Goal: Task Accomplishment & Management: Manage account settings

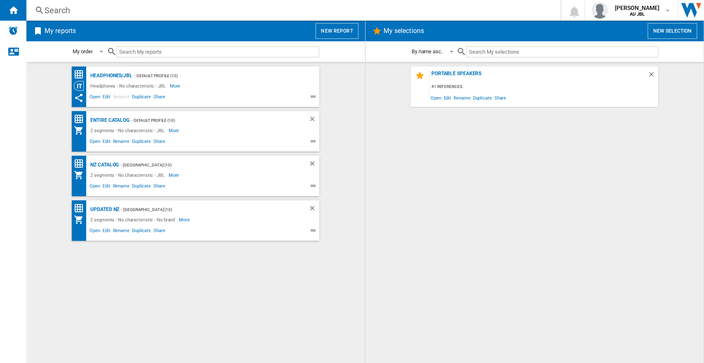
click at [423, 219] on div "Portable Speakers 41 references Open Edit Rename Duplicate Share" at bounding box center [535, 212] width 322 height 292
click at [633, 14] on b "AU JBL" at bounding box center [637, 14] width 15 height 5
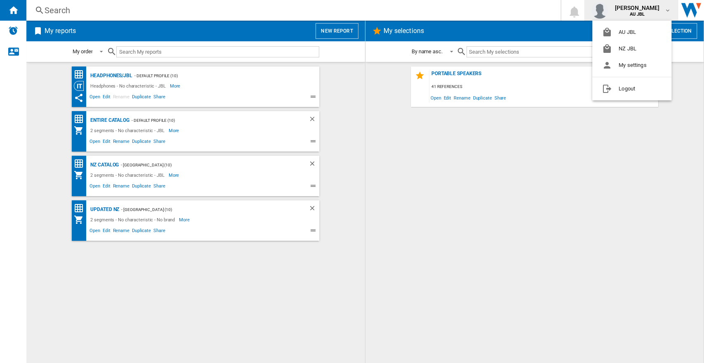
click at [506, 187] on md-backdrop at bounding box center [352, 181] width 704 height 363
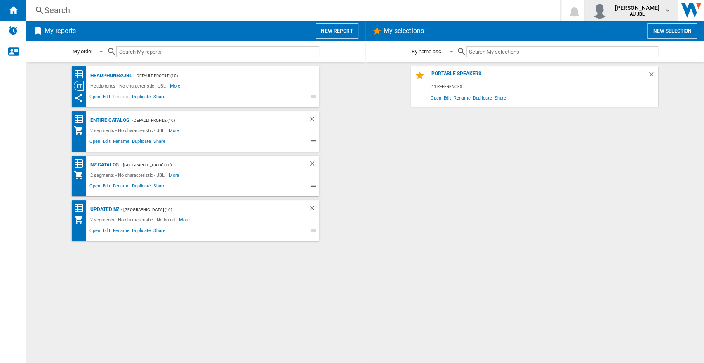
click at [647, 11] on span "[PERSON_NAME]" at bounding box center [637, 8] width 45 height 8
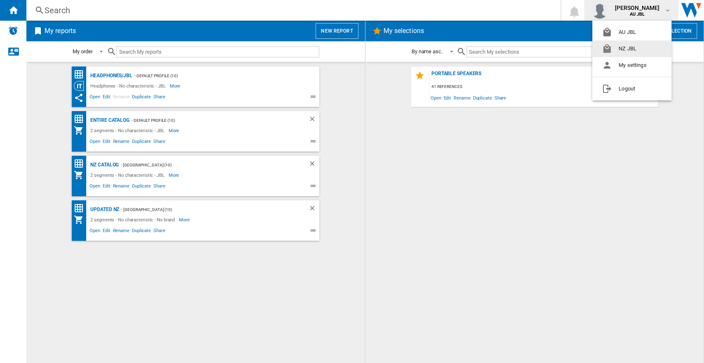
click at [624, 46] on button "NZ JBL" at bounding box center [632, 48] width 79 height 17
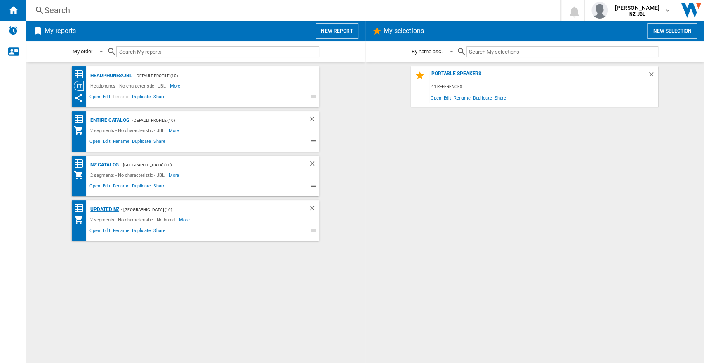
click at [103, 208] on div "Updated NZ" at bounding box center [103, 209] width 31 height 10
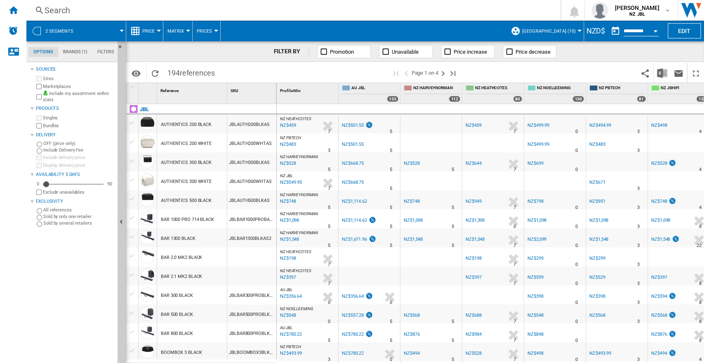
click at [88, 34] on span at bounding box center [103, 31] width 37 height 21
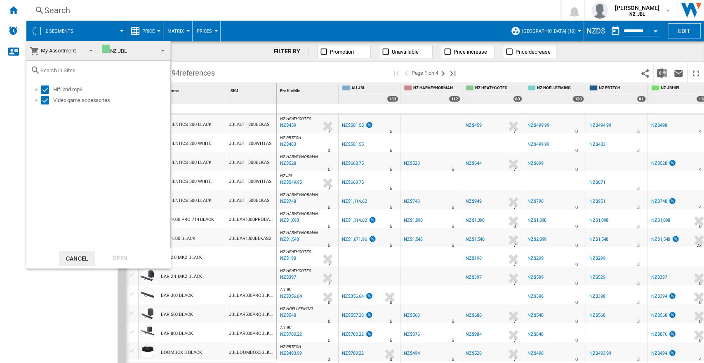
click at [254, 36] on md-backdrop at bounding box center [352, 181] width 704 height 363
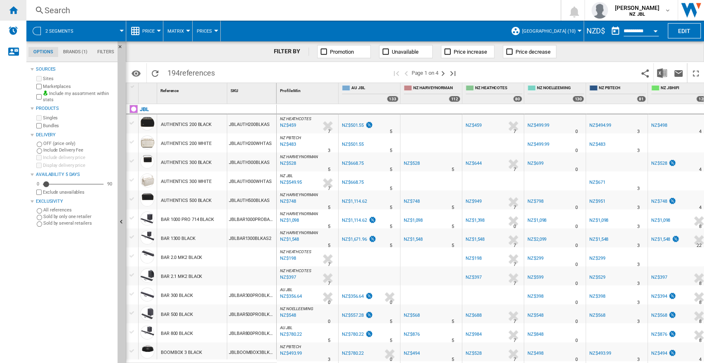
click at [19, 9] on div "Home" at bounding box center [13, 10] width 26 height 21
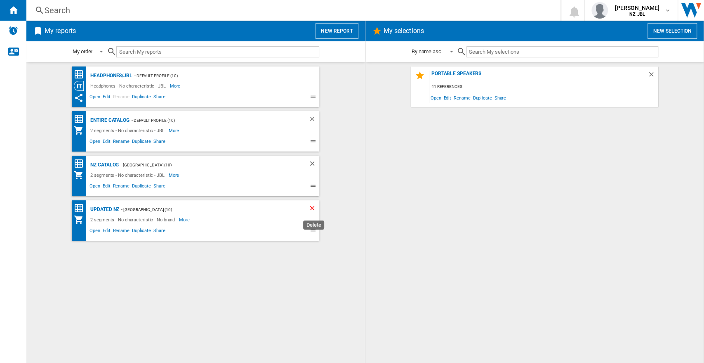
click at [312, 209] on ng-md-icon "Delete" at bounding box center [314, 209] width 10 height 10
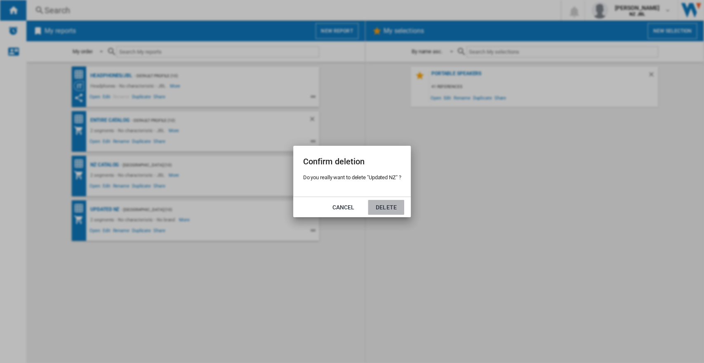
click at [393, 209] on button "Delete" at bounding box center [386, 207] width 36 height 15
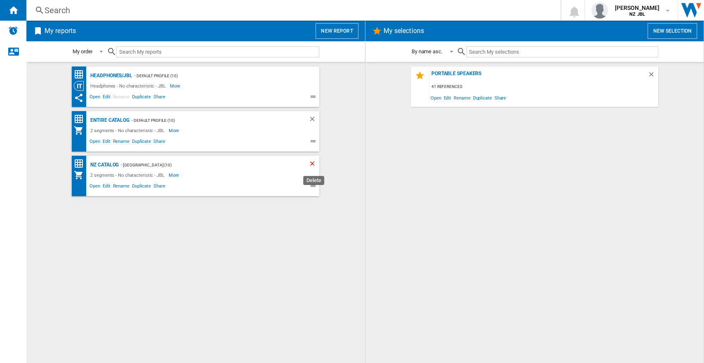
click at [312, 162] on ng-md-icon "Delete" at bounding box center [314, 165] width 10 height 10
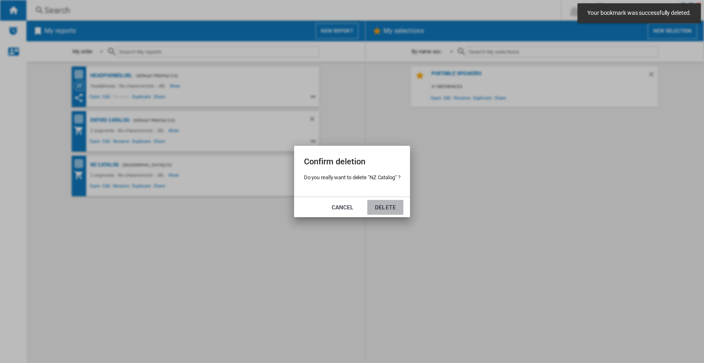
click at [377, 201] on button "Delete" at bounding box center [385, 207] width 36 height 15
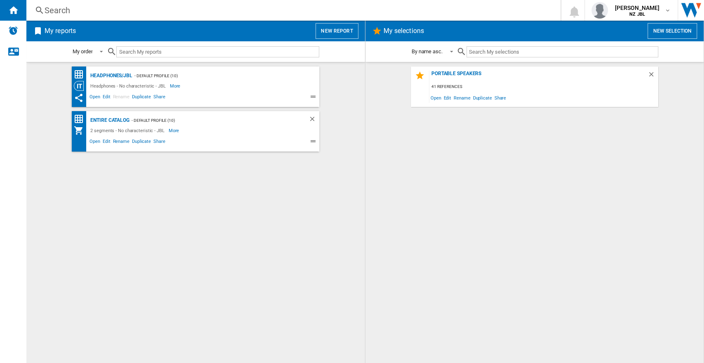
click at [340, 32] on button "New report" at bounding box center [337, 31] width 43 height 16
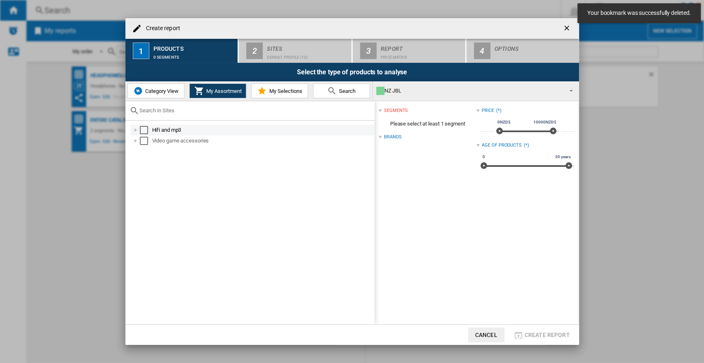
click at [145, 127] on div "Select" at bounding box center [144, 130] width 8 height 8
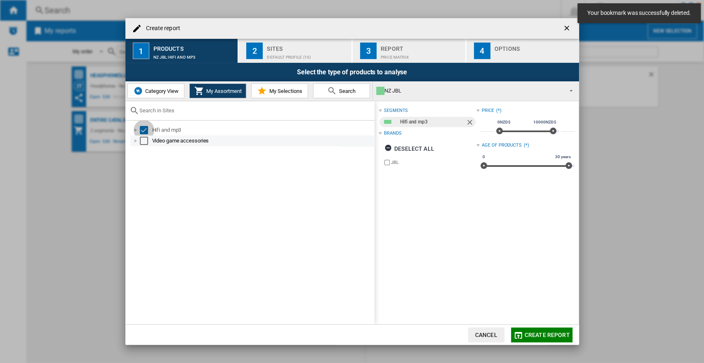
click at [140, 142] on div "Select" at bounding box center [144, 141] width 8 height 8
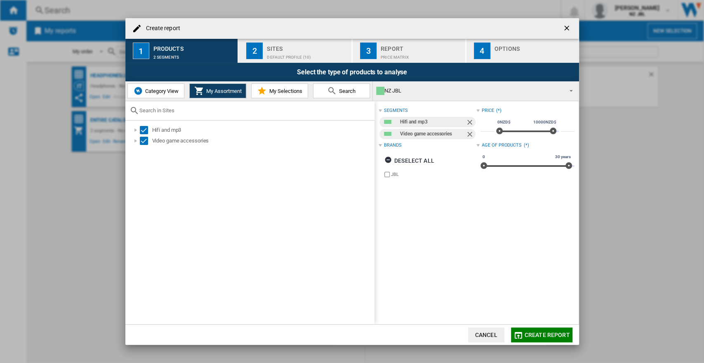
click at [281, 59] on button "2 Sites Default profile (10)" at bounding box center [295, 51] width 113 height 24
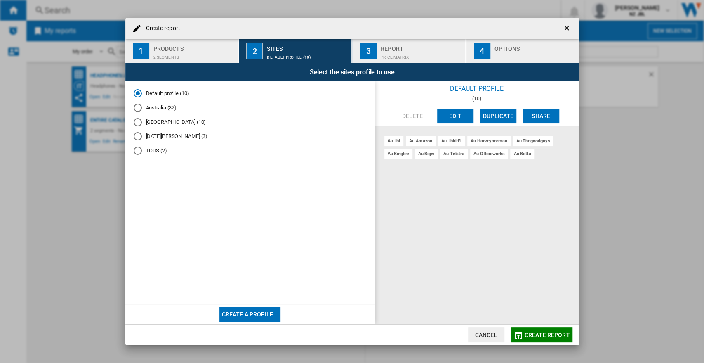
click at [144, 122] on md-radio-button "[GEOGRAPHIC_DATA] (10)" at bounding box center [250, 122] width 233 height 8
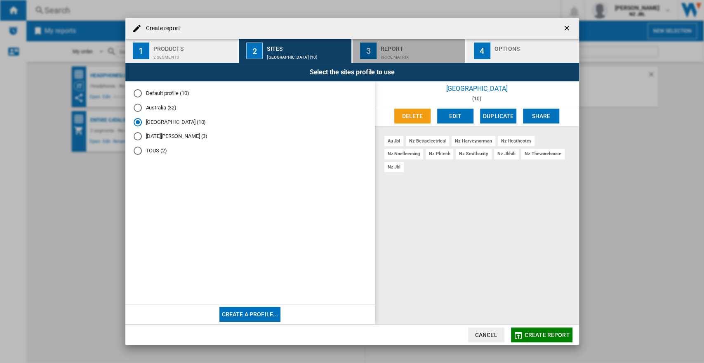
click at [421, 50] on div "Report" at bounding box center [421, 46] width 81 height 9
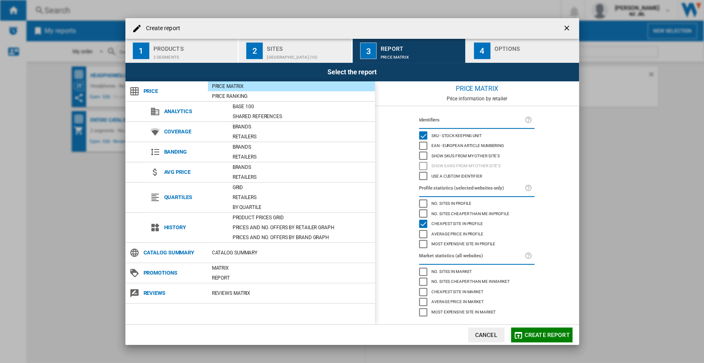
click at [542, 335] on span "Create report" at bounding box center [547, 334] width 45 height 7
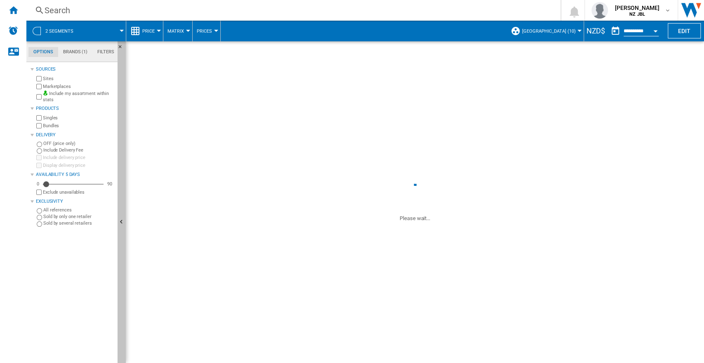
click at [119, 140] on button "Hide" at bounding box center [122, 222] width 8 height 362
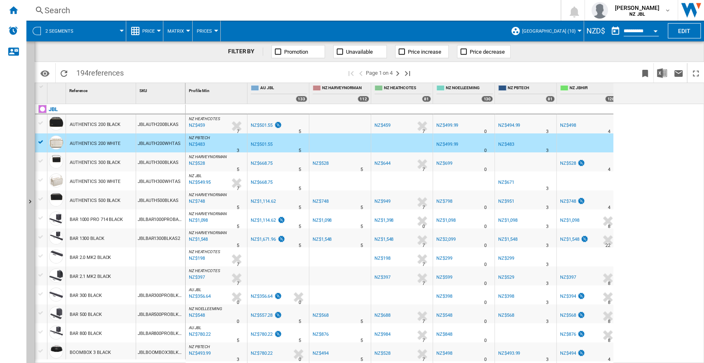
click at [16, 9] on ng-md-icon "Home" at bounding box center [13, 10] width 10 height 10
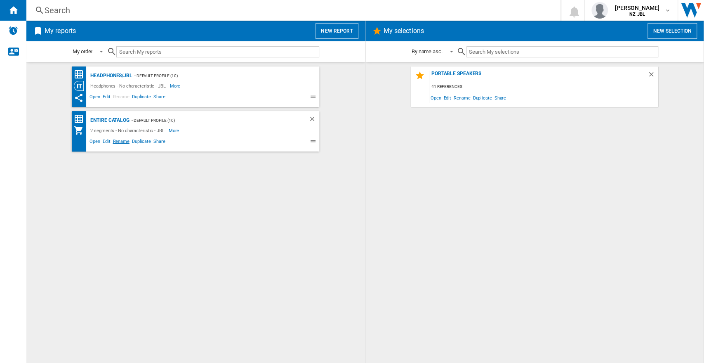
click at [121, 142] on span "Rename" at bounding box center [120, 142] width 19 height 10
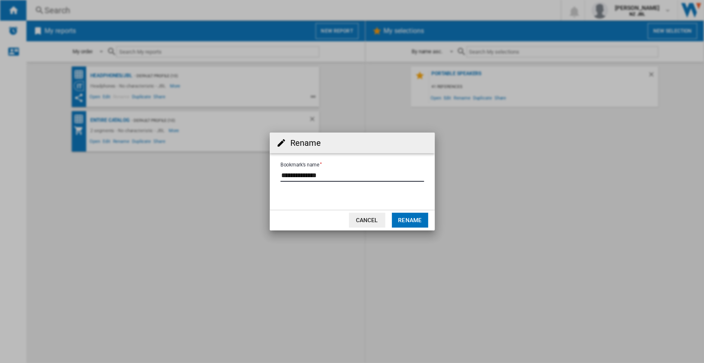
drag, startPoint x: 324, startPoint y: 173, endPoint x: 180, endPoint y: 151, distance: 146.1
click at [176, 162] on div "Rename Bookmark's name Cancel Rename" at bounding box center [352, 181] width 704 height 363
type input "*********"
click at [417, 219] on button "Rename" at bounding box center [410, 220] width 36 height 15
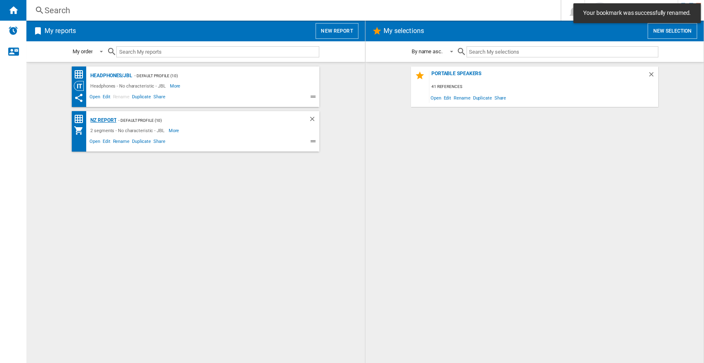
click at [107, 118] on div "NZ Report" at bounding box center [102, 120] width 28 height 10
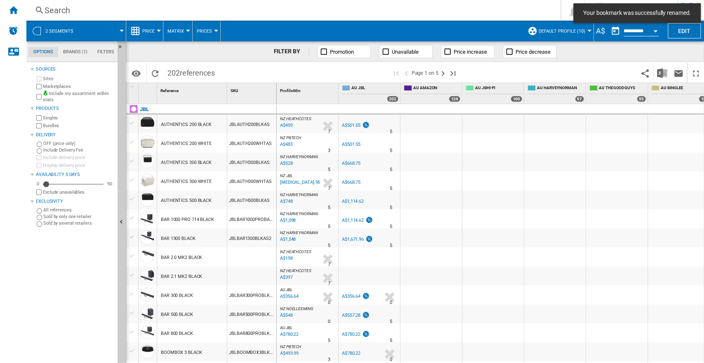
click at [552, 29] on span "Default profile (10)" at bounding box center [562, 30] width 47 height 5
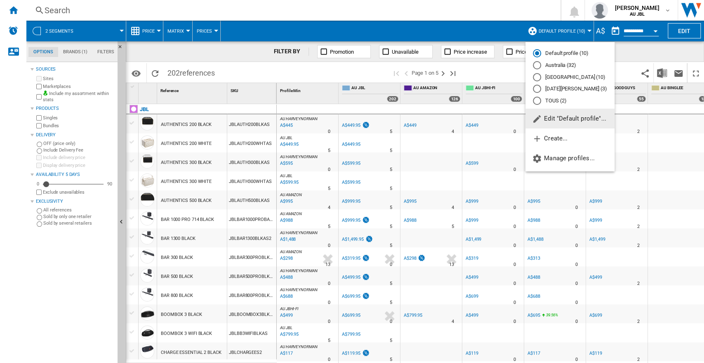
click at [551, 77] on md-radio-button "[GEOGRAPHIC_DATA] (10)" at bounding box center [570, 77] width 74 height 8
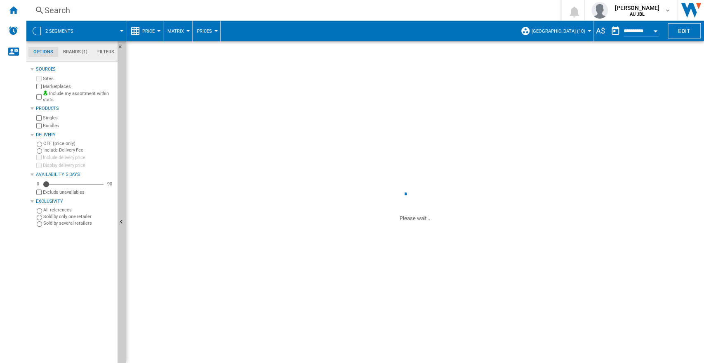
click at [101, 30] on span at bounding box center [103, 31] width 37 height 21
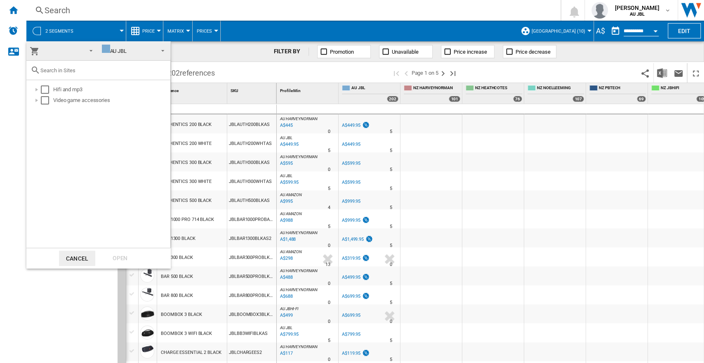
click at [83, 30] on md-backdrop at bounding box center [352, 181] width 704 height 363
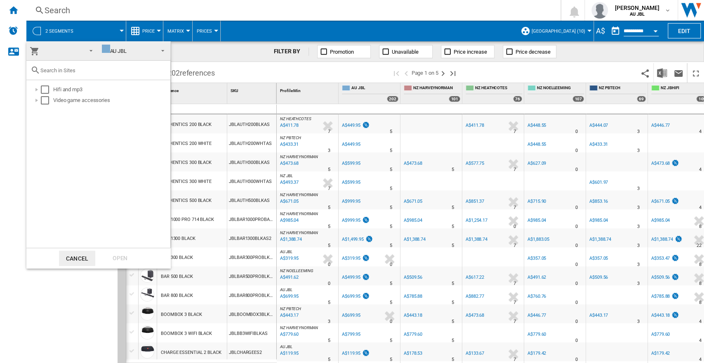
click at [11, 7] on md-backdrop at bounding box center [352, 181] width 704 height 363
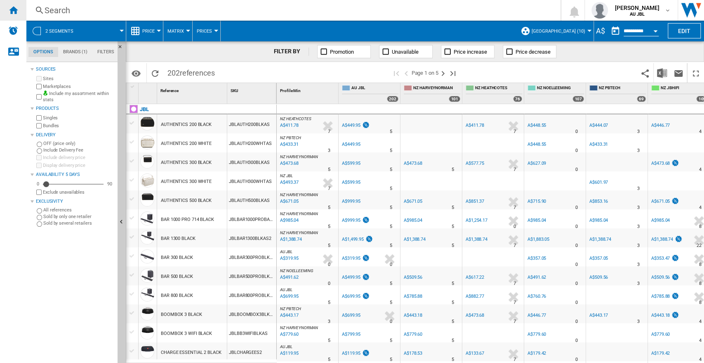
click at [11, 12] on ng-md-icon "Home" at bounding box center [13, 10] width 10 height 10
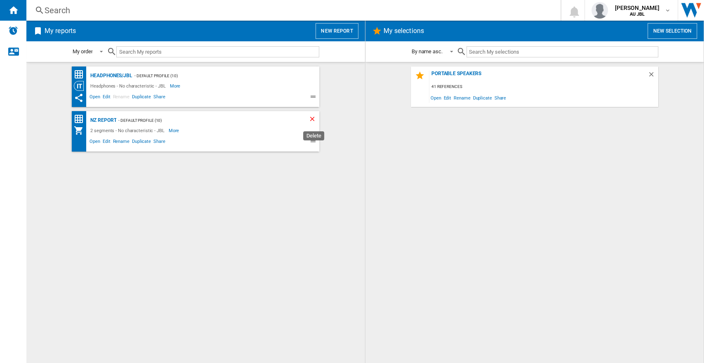
click at [310, 118] on ng-md-icon "Delete" at bounding box center [314, 120] width 10 height 10
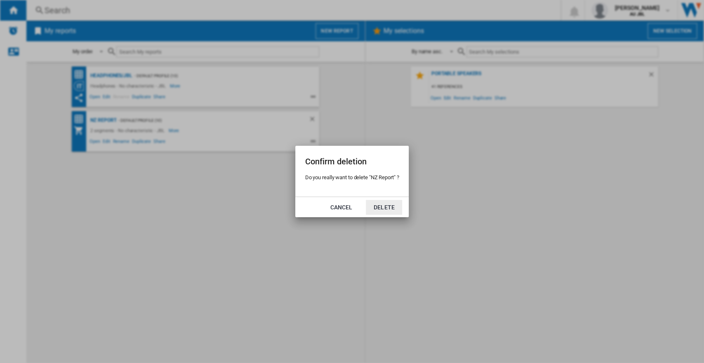
click at [391, 208] on button "Delete" at bounding box center [384, 207] width 36 height 15
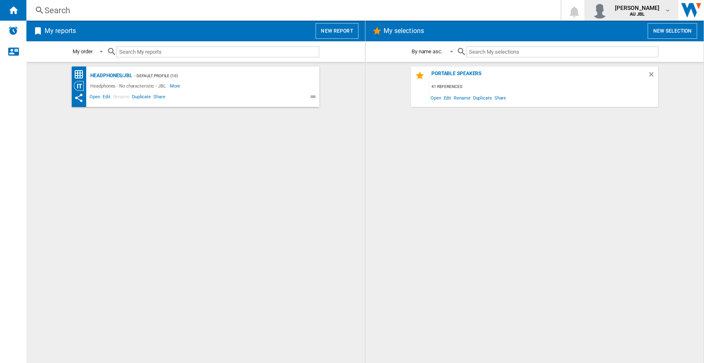
click at [645, 6] on span "[PERSON_NAME]" at bounding box center [637, 8] width 45 height 8
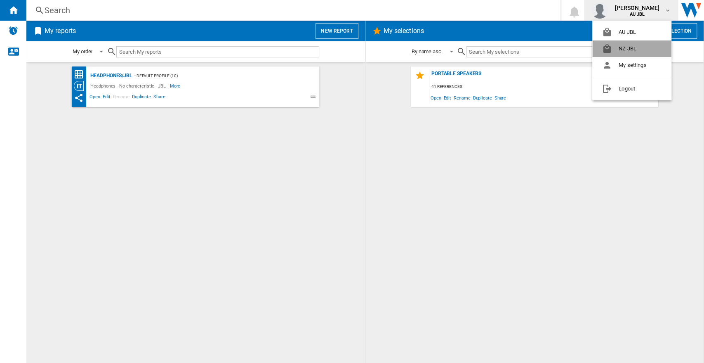
click at [631, 46] on button "NZ JBL" at bounding box center [632, 48] width 79 height 17
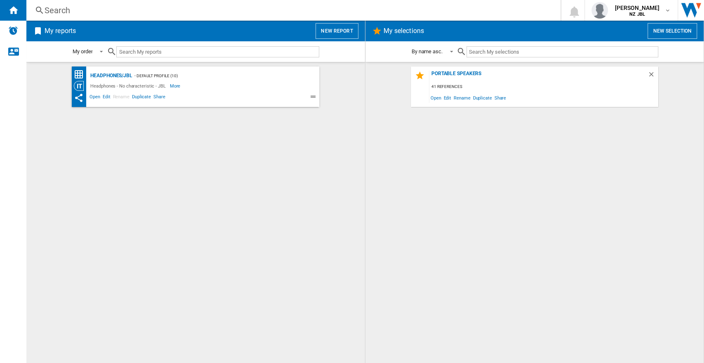
click at [331, 31] on button "New report" at bounding box center [337, 31] width 43 height 16
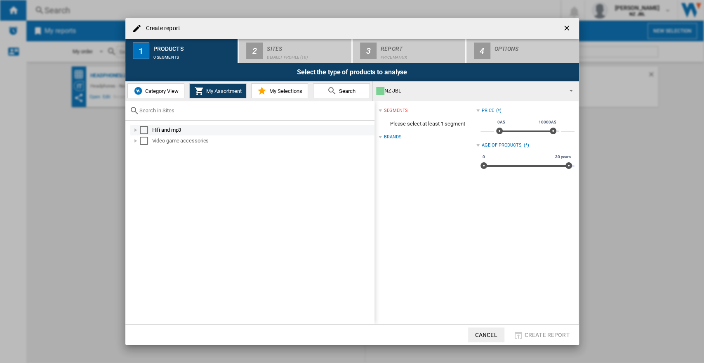
drag, startPoint x: 139, startPoint y: 128, endPoint x: 142, endPoint y: 133, distance: 6.5
click at [139, 128] on div "Create report ..." at bounding box center [136, 130] width 8 height 8
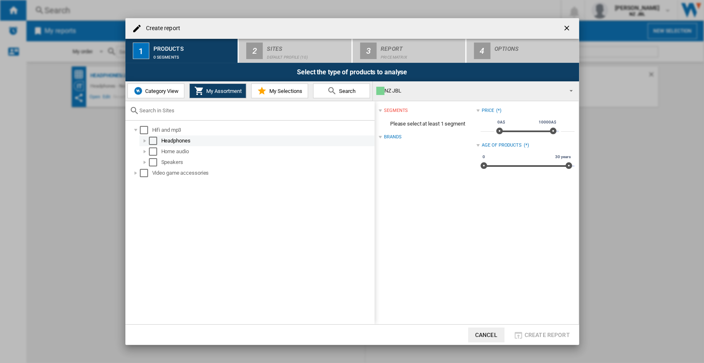
click at [140, 131] on div "Select" at bounding box center [144, 130] width 8 height 8
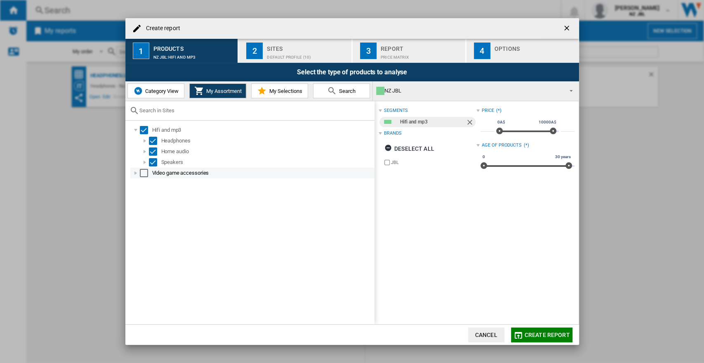
click at [140, 174] on div "Select" at bounding box center [144, 173] width 8 height 8
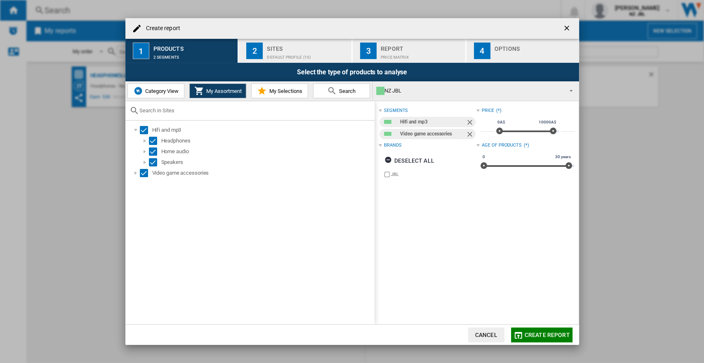
click at [272, 47] on div "Sites" at bounding box center [307, 46] width 81 height 9
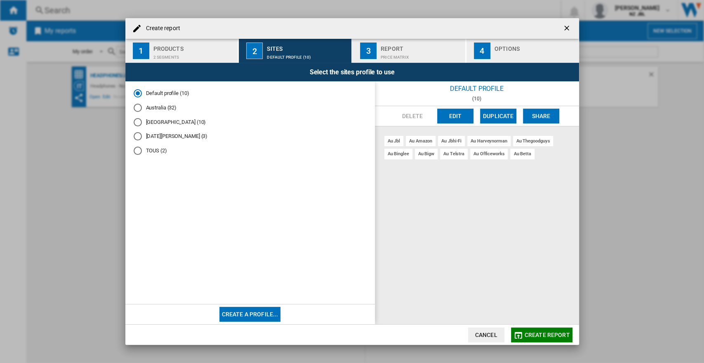
click at [135, 122] on div "New Zealand (10)" at bounding box center [138, 122] width 8 height 8
click at [220, 205] on span "Create report ..." at bounding box center [250, 228] width 233 height 135
click at [387, 55] on div "Price Matrix" at bounding box center [421, 55] width 81 height 9
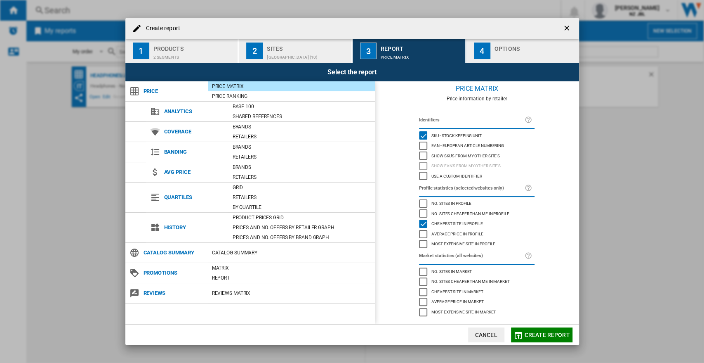
click at [432, 157] on span "Show SKU'S from my other site's" at bounding box center [466, 155] width 68 height 6
click at [423, 134] on div "SKU - Stock Keeping Unit" at bounding box center [423, 135] width 8 height 8
click at [532, 332] on span "Create report" at bounding box center [547, 334] width 45 height 7
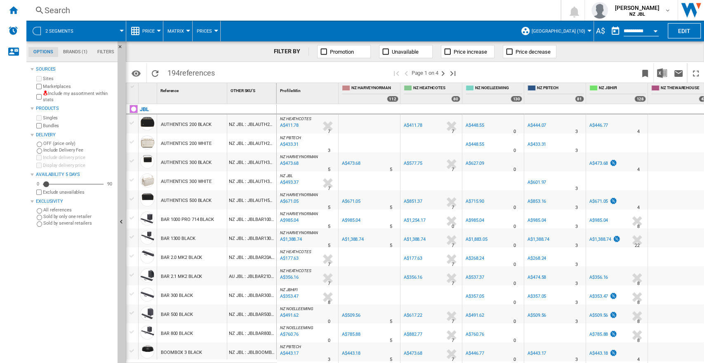
drag, startPoint x: 474, startPoint y: 359, endPoint x: 522, endPoint y: 358, distance: 48.7
click at [522, 358] on div "NZ NOELLEEMING -1.0 % A$446.77 % N/A 0 NZ NOELLEEMING" at bounding box center [493, 353] width 58 height 19
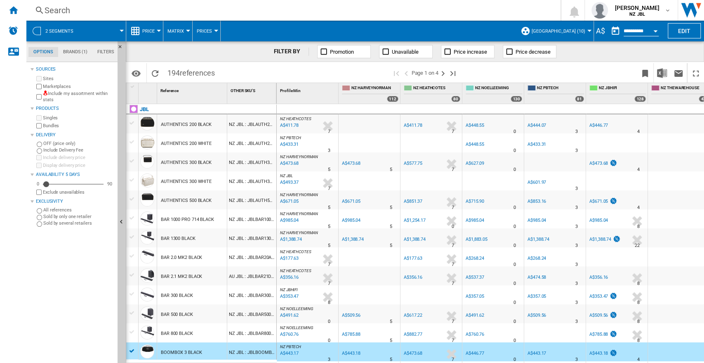
click at [87, 261] on div "Sources Sites Marketplaces Include my assortment within stats Products Singles …" at bounding box center [73, 213] width 84 height 299
click at [130, 351] on div at bounding box center [132, 350] width 9 height 7
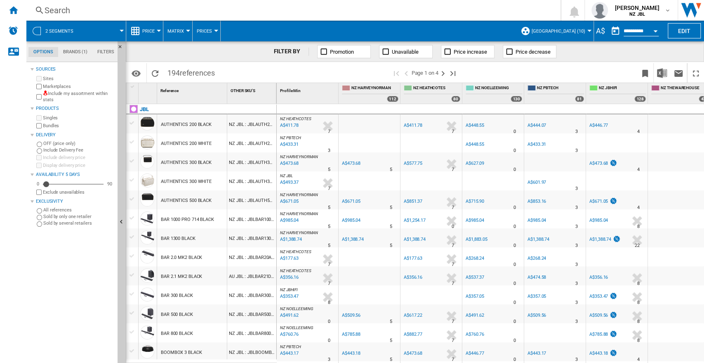
scroll to position [0, 72]
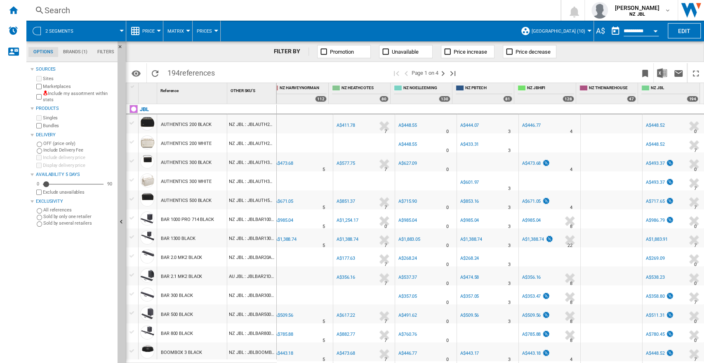
drag, startPoint x: 249, startPoint y: 359, endPoint x: 235, endPoint y: 359, distance: 14.4
click at [238, 359] on div at bounding box center [201, 361] width 151 height 5
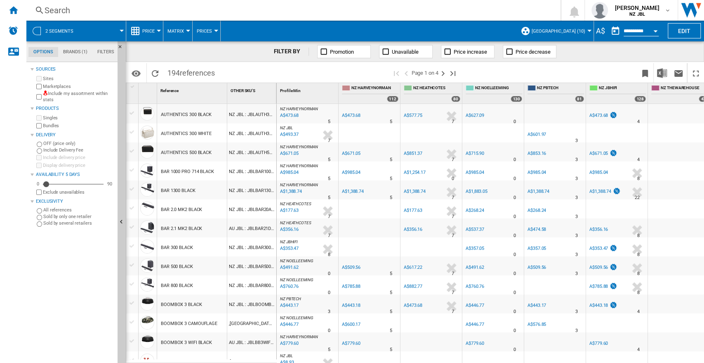
scroll to position [52, 0]
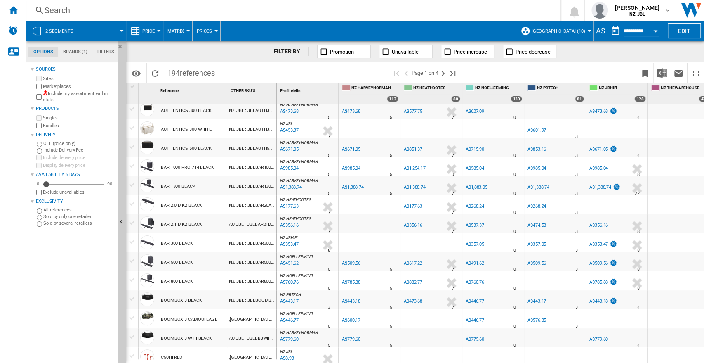
drag, startPoint x: 216, startPoint y: 359, endPoint x: 478, endPoint y: 360, distance: 262.0
click at [479, 359] on div "1 Reference 1 OTHER SKU'S 1 JBL AUTHENTICS 200 BLACK NZ JBL : JBLAUTH200BLKAS,A…" at bounding box center [415, 222] width 578 height 279
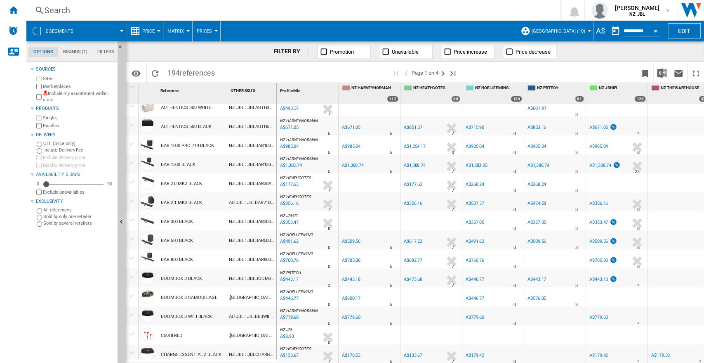
scroll to position [0, 0]
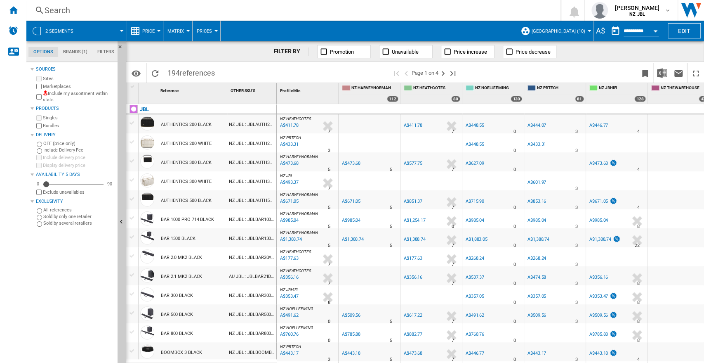
click at [564, 35] on button "[GEOGRAPHIC_DATA] (10)" at bounding box center [561, 31] width 58 height 21
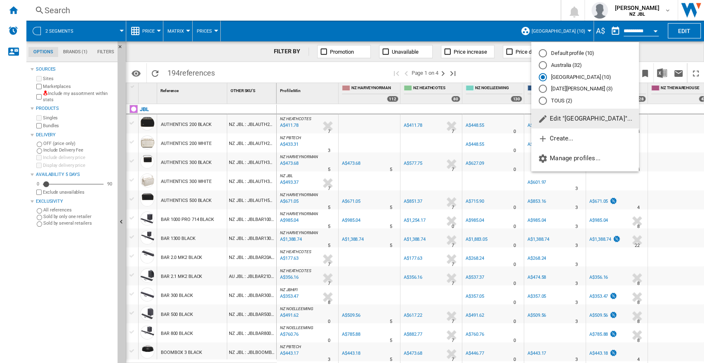
click at [581, 121] on span "Edit "[GEOGRAPHIC_DATA]"..." at bounding box center [585, 118] width 94 height 7
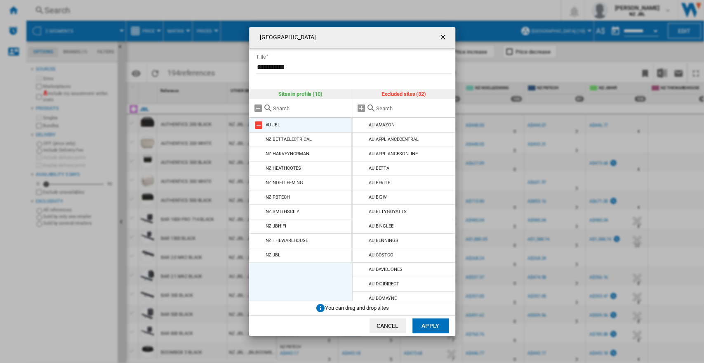
click at [261, 124] on md-icon at bounding box center [259, 125] width 10 height 10
click at [431, 320] on button "Apply" at bounding box center [431, 325] width 36 height 15
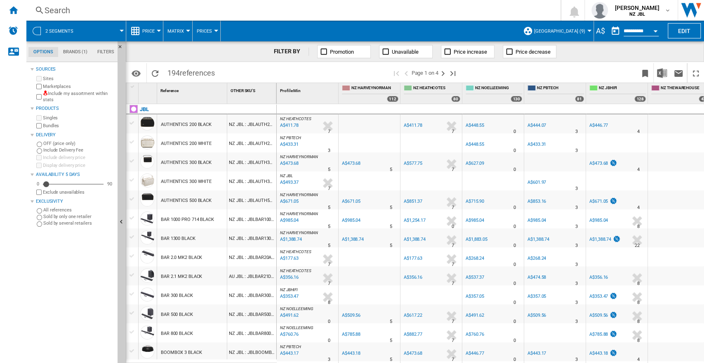
click at [564, 40] on button "[GEOGRAPHIC_DATA] (9)" at bounding box center [561, 31] width 55 height 21
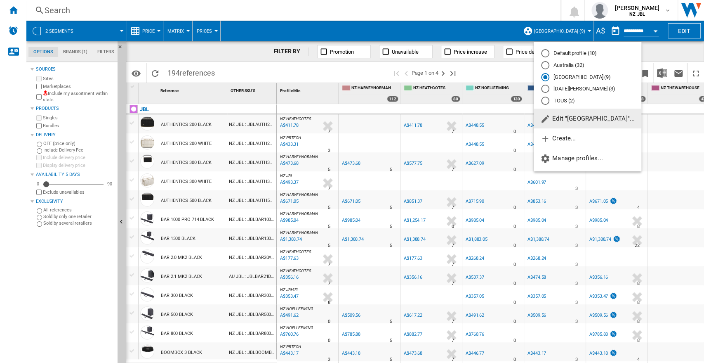
click at [570, 120] on span "Edit "[GEOGRAPHIC_DATA]"..." at bounding box center [588, 118] width 94 height 7
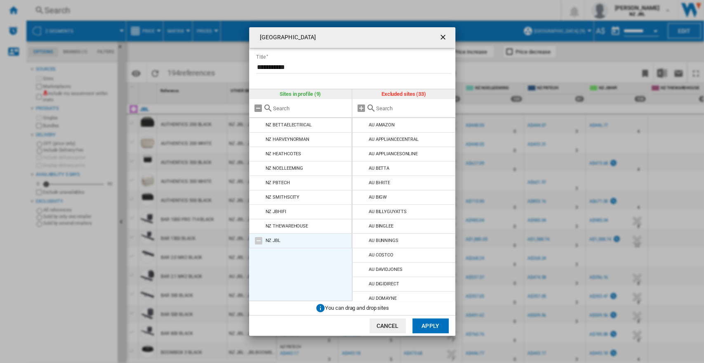
click at [261, 240] on md-icon "New Zealand ..." at bounding box center [259, 241] width 10 height 10
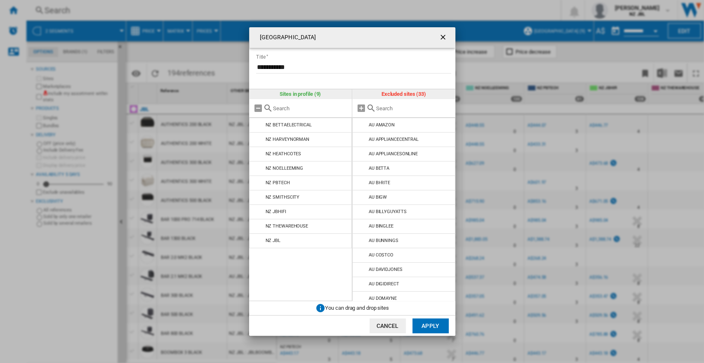
click at [438, 333] on button "Apply" at bounding box center [431, 325] width 36 height 15
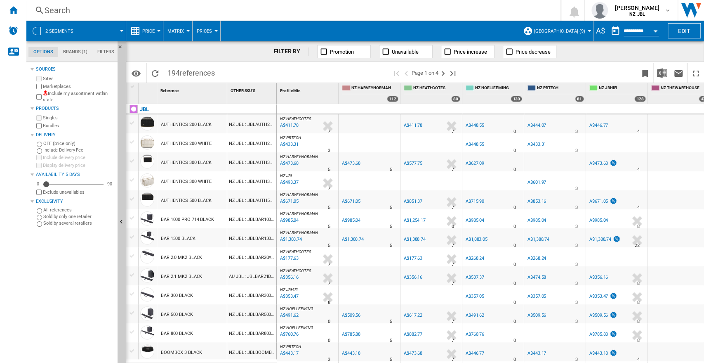
click at [581, 26] on button "[GEOGRAPHIC_DATA] (9)" at bounding box center [561, 31] width 55 height 21
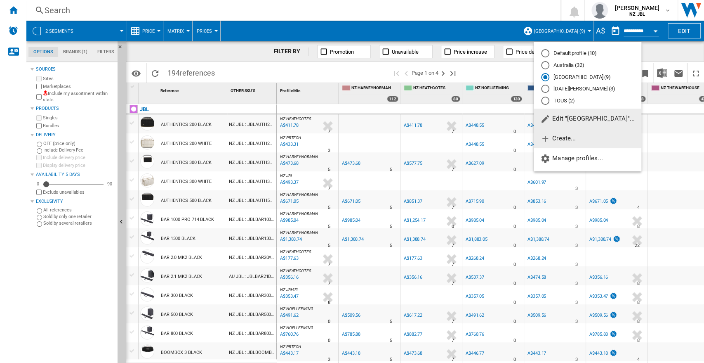
click at [563, 139] on span "Create..." at bounding box center [558, 138] width 35 height 7
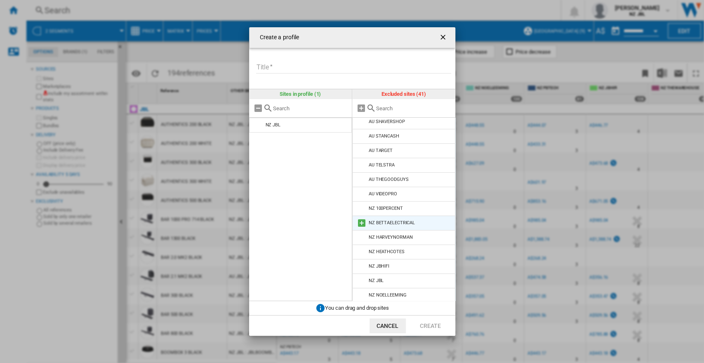
scroll to position [366, 0]
click at [360, 237] on md-icon "Create a ..." at bounding box center [362, 235] width 10 height 10
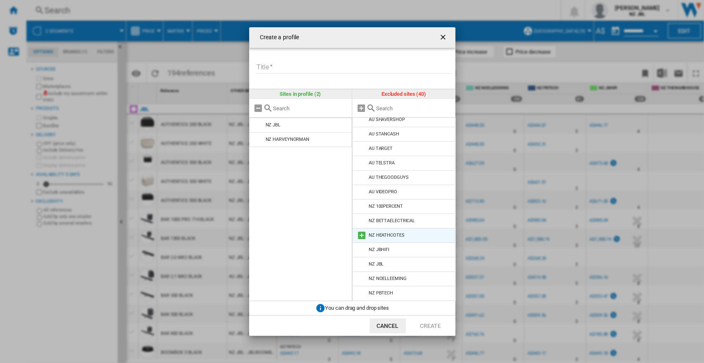
click at [361, 237] on md-icon "Create a ..." at bounding box center [362, 235] width 10 height 10
click at [361, 247] on md-icon "Create a ..." at bounding box center [362, 250] width 10 height 10
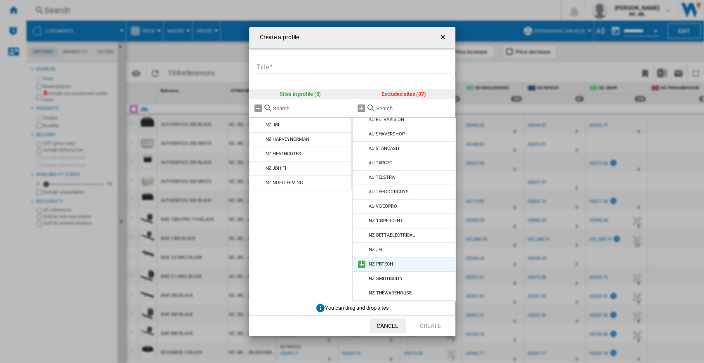
click at [360, 261] on md-icon "Create a ..." at bounding box center [362, 264] width 10 height 10
click at [361, 278] on md-icon "Create a ..." at bounding box center [362, 279] width 10 height 10
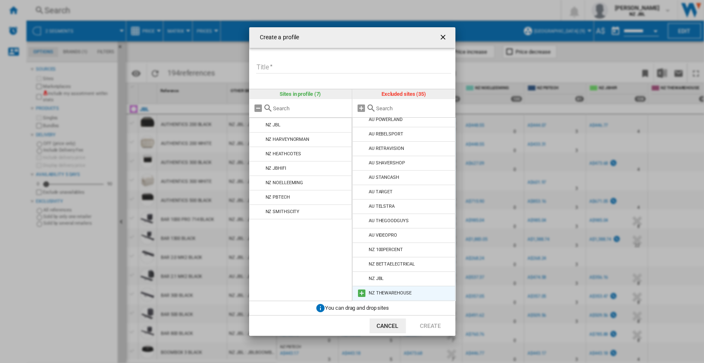
click at [362, 295] on md-icon "Create a ..." at bounding box center [362, 293] width 10 height 10
click at [297, 65] on input "Title" at bounding box center [353, 67] width 195 height 12
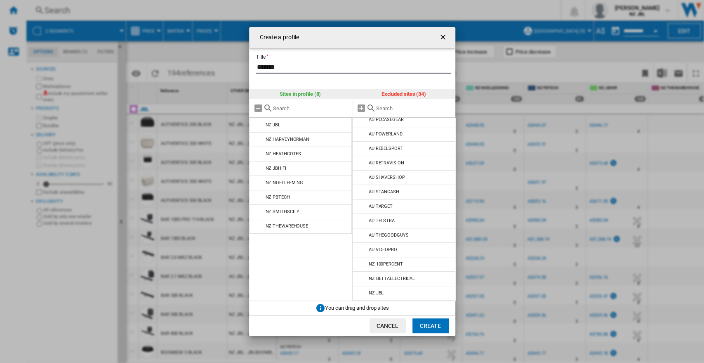
type input "*******"
click at [430, 325] on button "Create" at bounding box center [431, 325] width 36 height 15
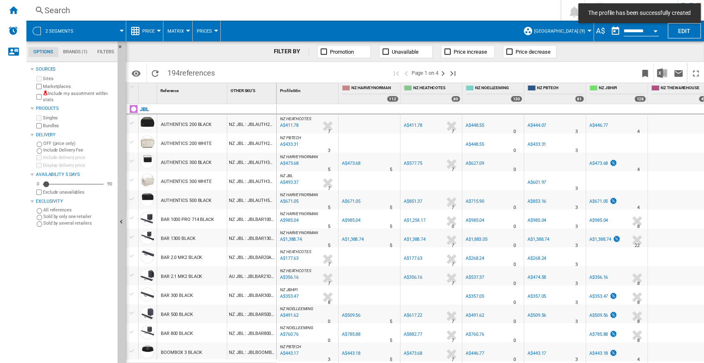
click at [597, 31] on div "A$" at bounding box center [600, 31] width 13 height 10
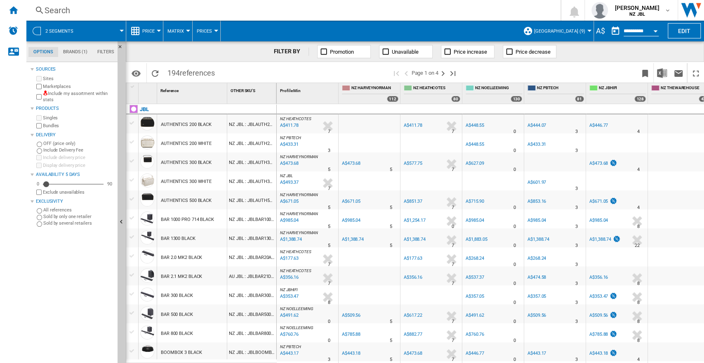
click at [603, 31] on div "A$" at bounding box center [600, 31] width 13 height 10
click at [598, 29] on div "A$" at bounding box center [600, 31] width 13 height 10
click at [599, 31] on div "A$" at bounding box center [600, 31] width 13 height 10
click at [607, 29] on button "button" at bounding box center [615, 31] width 17 height 17
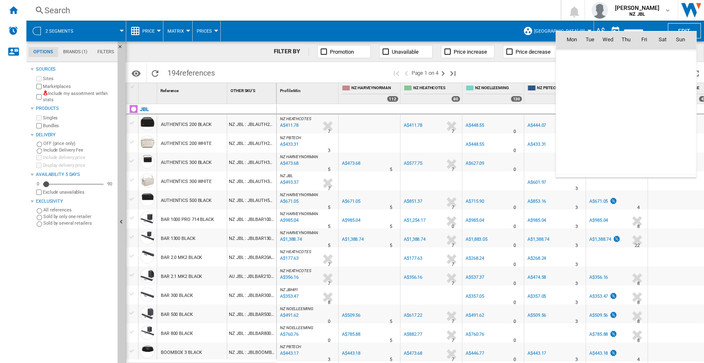
scroll to position [3937, 0]
click at [599, 28] on div at bounding box center [352, 181] width 704 height 363
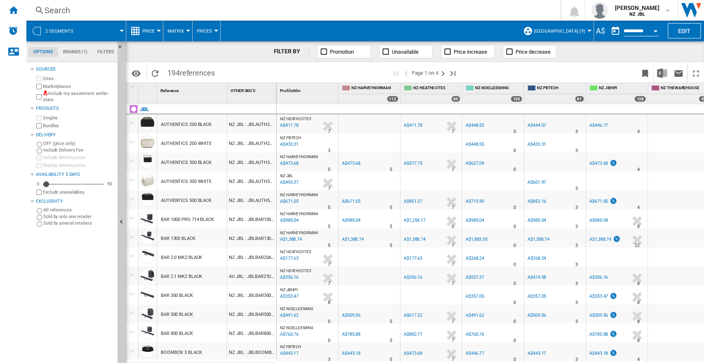
click at [598, 28] on div "A$" at bounding box center [600, 31] width 13 height 10
click at [642, 7] on span "[PERSON_NAME]" at bounding box center [637, 8] width 45 height 8
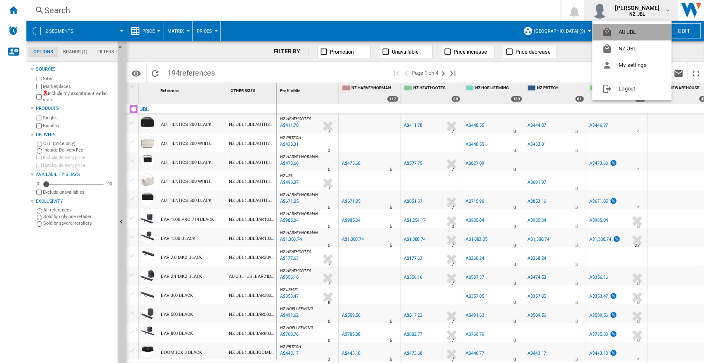
click at [623, 26] on button "AU JBL" at bounding box center [632, 32] width 79 height 17
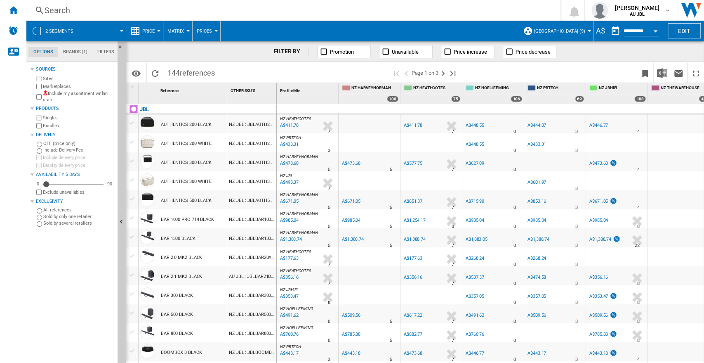
click at [598, 30] on div "A$" at bounding box center [600, 31] width 13 height 10
click at [596, 33] on div "A$" at bounding box center [600, 31] width 13 height 10
click at [10, 10] on ng-md-icon "Home" at bounding box center [13, 10] width 10 height 10
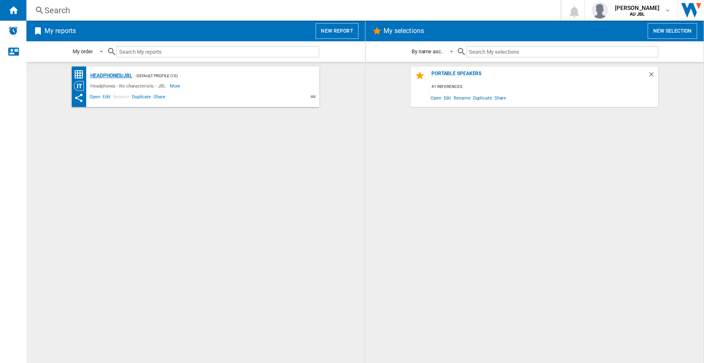
click at [117, 78] on div "Headphones/JBL" at bounding box center [110, 76] width 44 height 10
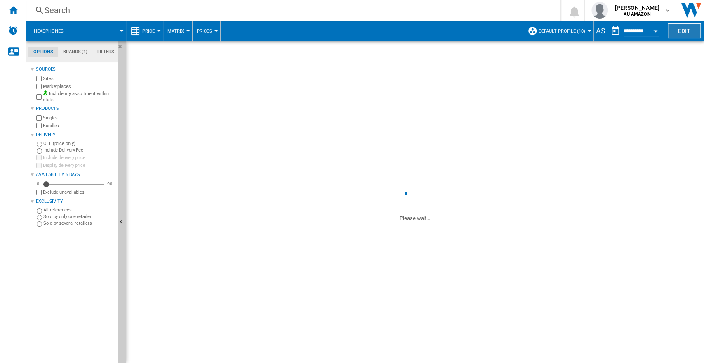
click at [596, 28] on div "A$" at bounding box center [600, 31] width 13 height 10
click at [683, 29] on button "Edit" at bounding box center [684, 30] width 33 height 15
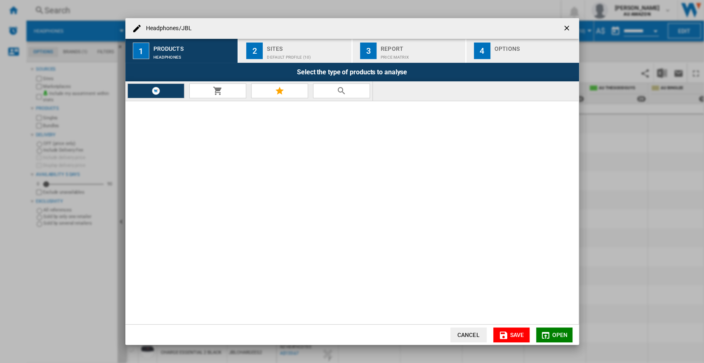
click at [501, 46] on div "Options" at bounding box center [535, 46] width 81 height 9
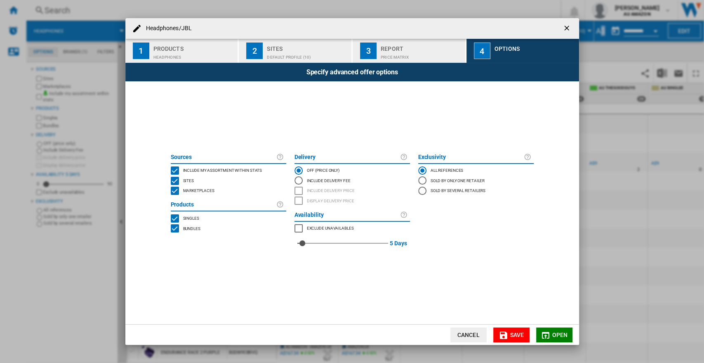
click at [419, 53] on div "Price Matrix" at bounding box center [421, 55] width 81 height 9
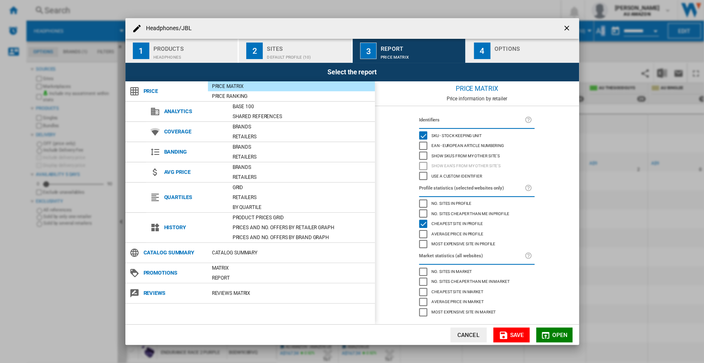
click at [286, 61] on button "2 Sites Default profile (10)" at bounding box center [295, 51] width 113 height 24
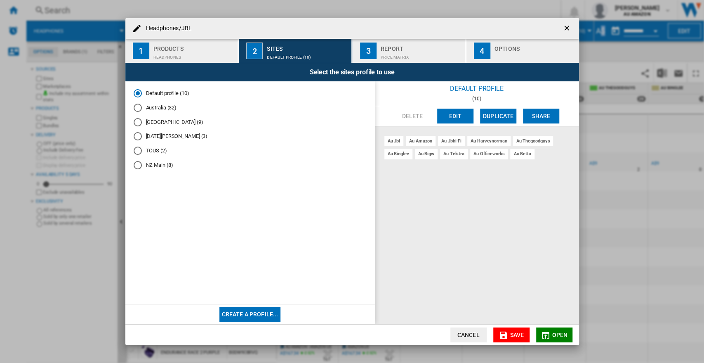
click at [477, 338] on button "Cancel" at bounding box center [469, 334] width 36 height 15
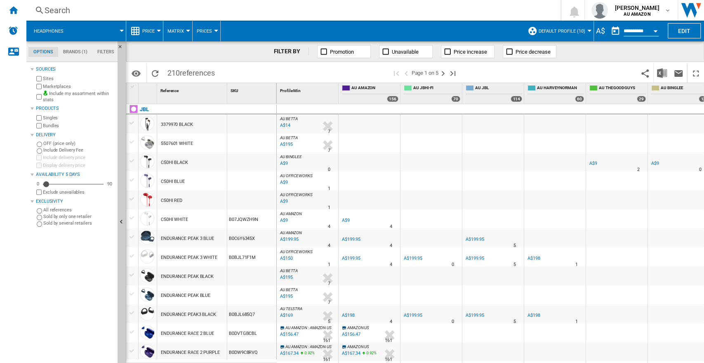
click at [594, 28] on div "A$" at bounding box center [600, 31] width 13 height 10
drag, startPoint x: 600, startPoint y: 33, endPoint x: 595, endPoint y: 33, distance: 5.0
click at [601, 33] on div "A$" at bounding box center [600, 31] width 13 height 10
click at [581, 32] on span "Default profile (10)" at bounding box center [562, 30] width 47 height 5
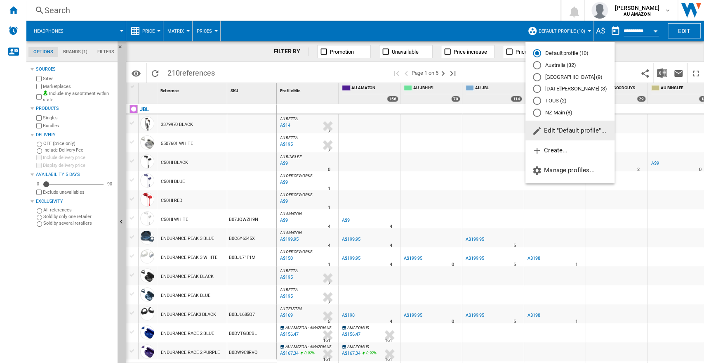
click at [562, 80] on md-radio-button "[GEOGRAPHIC_DATA] (9)" at bounding box center [570, 77] width 74 height 8
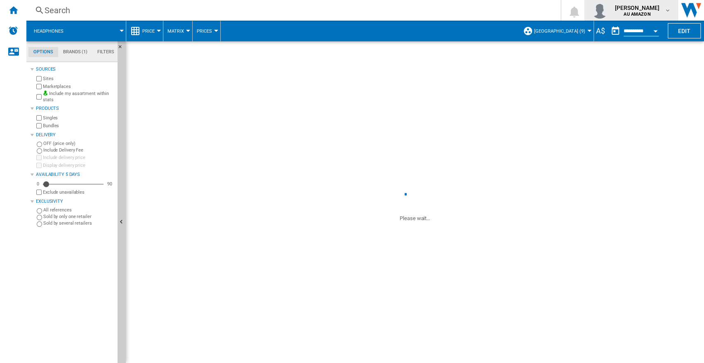
click at [640, 13] on b "AU AMAZON" at bounding box center [637, 14] width 27 height 5
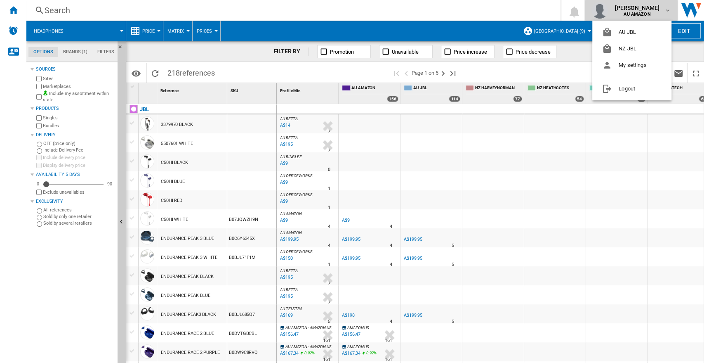
click at [634, 49] on button "NZ JBL" at bounding box center [632, 48] width 79 height 17
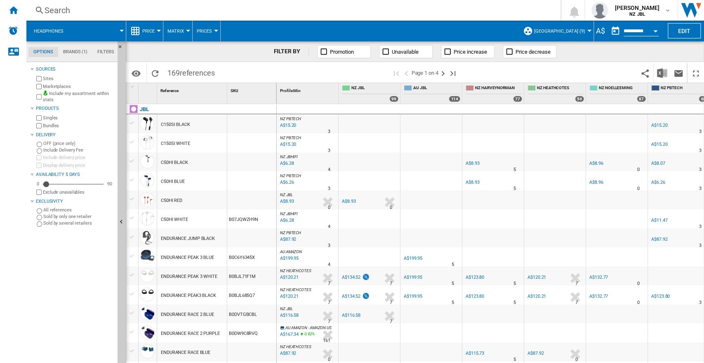
click at [599, 32] on div "A$" at bounding box center [600, 31] width 13 height 10
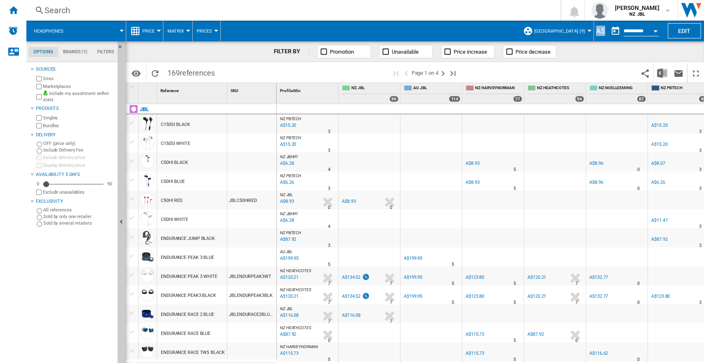
click at [597, 31] on div "A$" at bounding box center [600, 31] width 13 height 10
click at [598, 30] on div "A$" at bounding box center [600, 31] width 13 height 10
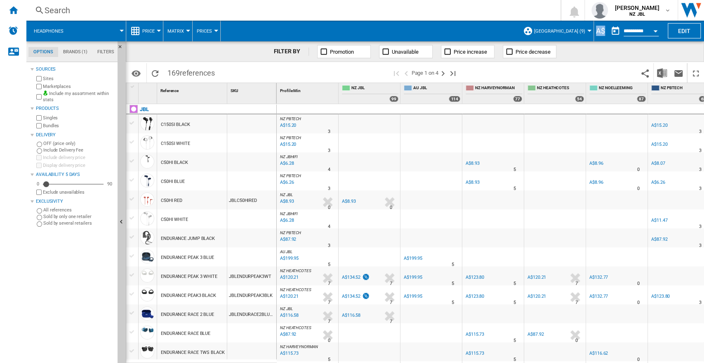
click at [598, 30] on div "A$" at bounding box center [600, 31] width 13 height 10
click at [597, 32] on div "A$" at bounding box center [600, 31] width 13 height 10
drag, startPoint x: 598, startPoint y: 31, endPoint x: 602, endPoint y: 31, distance: 4.2
click at [601, 31] on div "A$" at bounding box center [600, 31] width 13 height 10
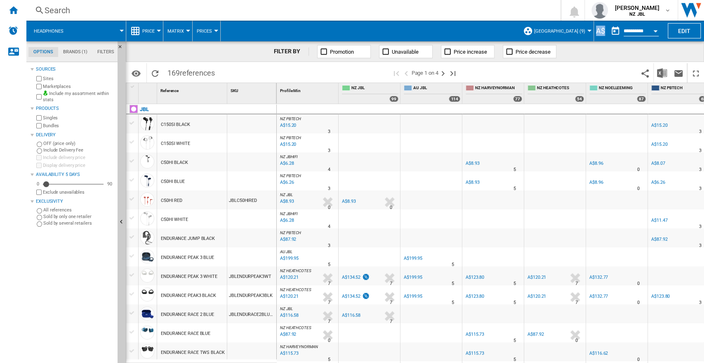
click at [602, 30] on div "A$" at bounding box center [600, 31] width 13 height 10
click at [596, 30] on div "A$" at bounding box center [600, 31] width 13 height 10
click at [594, 35] on div "A$" at bounding box center [600, 31] width 13 height 10
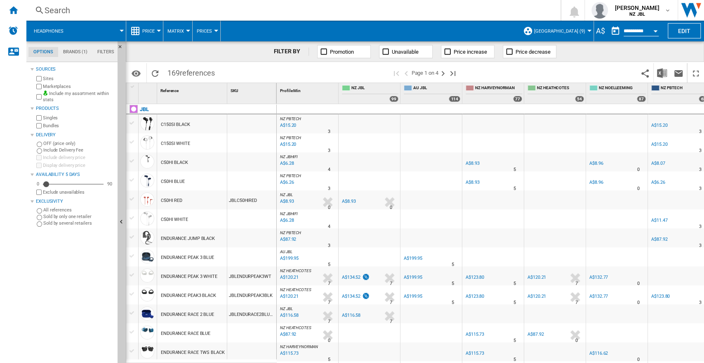
click at [66, 37] on button "Headphones" at bounding box center [53, 31] width 38 height 21
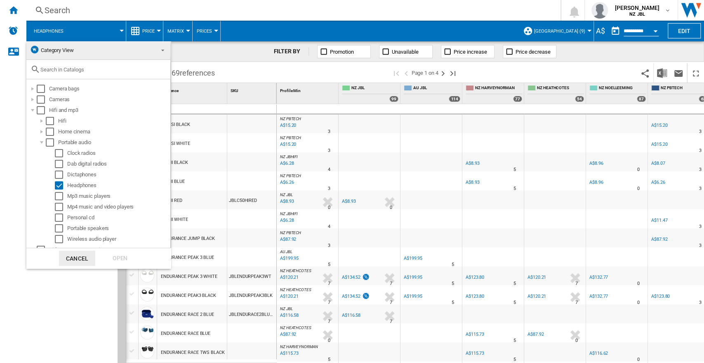
click at [15, 154] on md-backdrop at bounding box center [352, 181] width 704 height 363
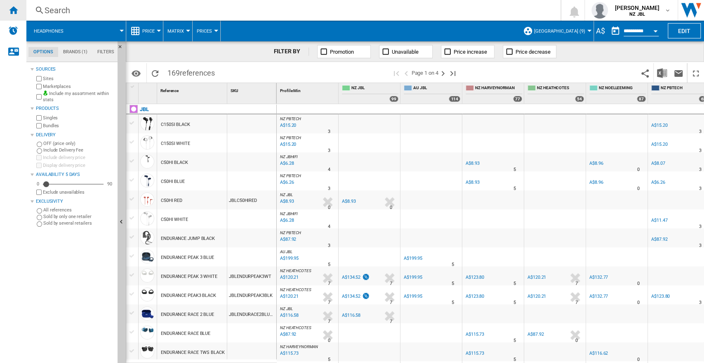
click at [14, 6] on ng-md-icon "Home" at bounding box center [13, 10] width 10 height 10
